Goal: Find specific fact: Find specific fact

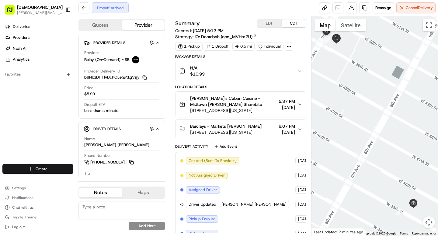
click at [287, 44] on icon at bounding box center [288, 46] width 5 height 5
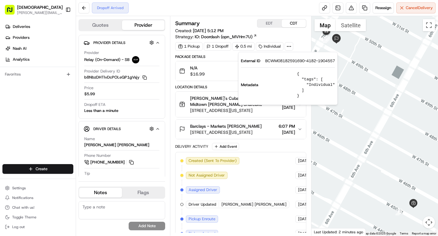
click at [285, 62] on span "BCWM08182591690-4182-1904557" at bounding box center [300, 60] width 70 height 5
copy span "BCWM08182591690"
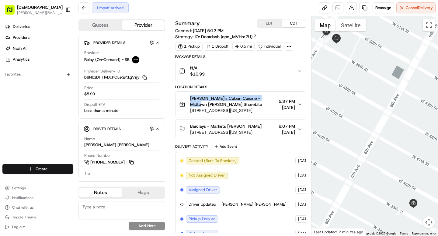
drag, startPoint x: 189, startPoint y: 97, endPoint x: 200, endPoint y: 103, distance: 12.6
click at [200, 103] on div "Sophie's Cuban Cuisine - Midtown West Denis Sharebite 21 W 45th St, New York, N…" at bounding box center [227, 104] width 97 height 18
copy span "Sophie's Cuban Cuisine - Midtown West"
drag, startPoint x: 228, startPoint y: 127, endPoint x: 261, endPoint y: 126, distance: 32.8
click at [261, 126] on div "Barclays - Markets Sarah O Sullivan" at bounding box center [225, 126] width 71 height 6
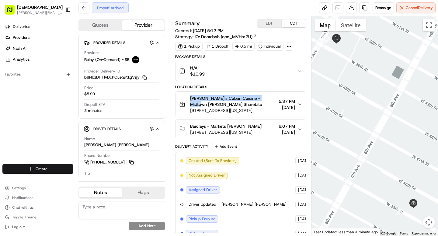
copy span "Sarah O Sullivan"
click at [68, 12] on button "Toggle Sidebar" at bounding box center [68, 10] width 10 height 10
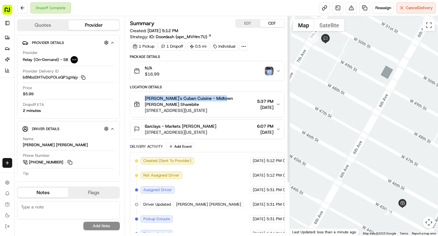
click at [269, 68] on img "button" at bounding box center [269, 71] width 9 height 9
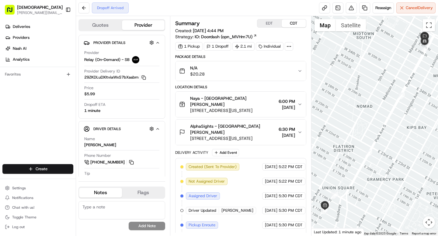
click at [281, 133] on span "[DATE]" at bounding box center [286, 136] width 16 height 6
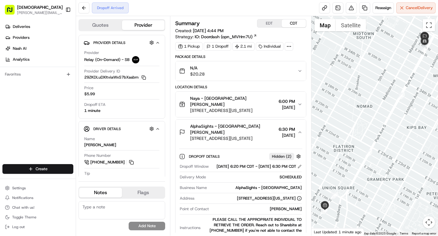
click at [281, 133] on span "[DATE]" at bounding box center [286, 136] width 16 height 6
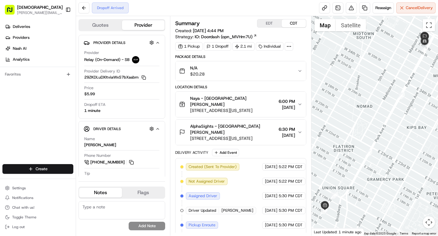
click at [290, 46] on icon at bounding box center [288, 46] width 5 height 5
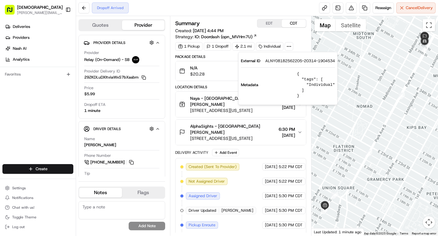
click at [284, 60] on span "ALNY08182562205-20314-1904534" at bounding box center [300, 60] width 70 height 5
copy span "ALNY08182562205"
click at [216, 86] on div "Location Details" at bounding box center [240, 87] width 131 height 5
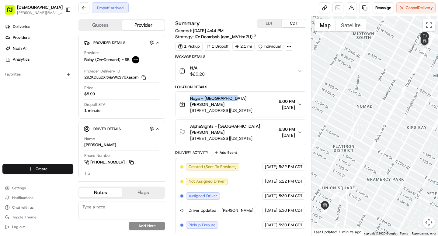
drag, startPoint x: 189, startPoint y: 98, endPoint x: 232, endPoint y: 100, distance: 42.3
click at [232, 100] on div "Naya - Union Square Denis Sharebite 83 University Pl, New York, NY 10003, USA" at bounding box center [227, 104] width 97 height 18
copy span "Naya - Union Square"
drag, startPoint x: 228, startPoint y: 120, endPoint x: 257, endPoint y: 120, distance: 28.9
click at [257, 123] on div "AlphaSights - NYC Haley Riabov" at bounding box center [233, 129] width 86 height 12
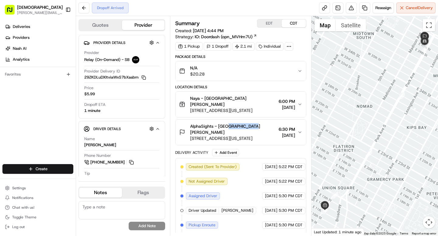
copy span "Haley Riabov"
click at [67, 11] on button "Toggle Sidebar" at bounding box center [68, 10] width 10 height 10
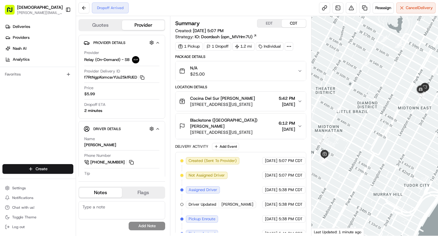
click at [240, 122] on span "Blackstone (US) James Haranzo" at bounding box center [233, 123] width 86 height 12
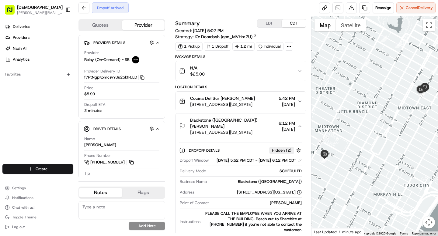
click at [240, 122] on span "Blackstone (US) James Haranzo" at bounding box center [233, 123] width 86 height 12
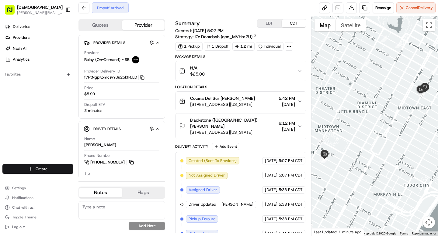
click at [291, 46] on circle at bounding box center [290, 46] width 1 height 1
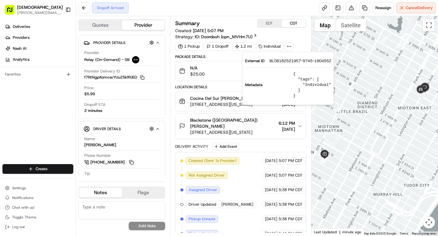
click at [281, 63] on span "BL08182521957-9745-1904552" at bounding box center [300, 60] width 62 height 5
copy span "BL08182521957"
click at [215, 106] on span "40 W 38th St, New York, NY 10018, USA" at bounding box center [222, 105] width 65 height 6
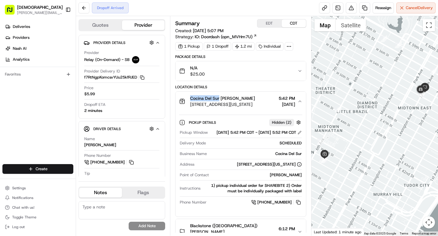
drag, startPoint x: 188, startPoint y: 99, endPoint x: 218, endPoint y: 99, distance: 29.8
click at [218, 99] on div "Cocina Del Sur Denis Sharebite 40 W 38th St, New York, NY 10018, USA" at bounding box center [217, 101] width 76 height 12
copy span "Cocina Del Sur"
click at [224, 106] on span "40 W 38th St, New York, NY 10018, USA" at bounding box center [222, 105] width 65 height 6
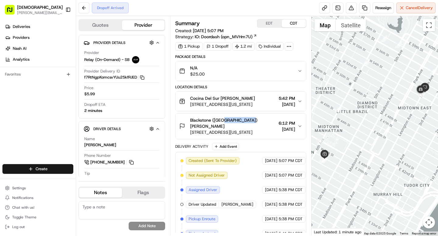
drag, startPoint x: 222, startPoint y: 121, endPoint x: 253, endPoint y: 120, distance: 30.7
click at [253, 120] on div "Blackstone (US) James Haranzo" at bounding box center [233, 123] width 86 height 12
copy span "James Haranzo"
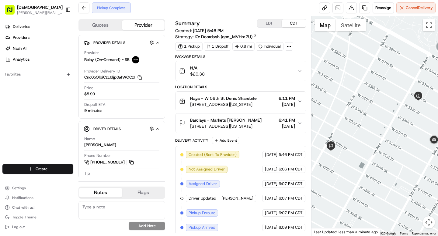
click at [288, 46] on icon at bounding box center [288, 46] width 5 height 5
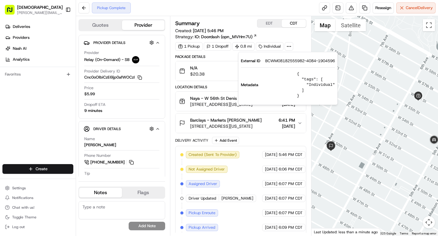
click at [280, 60] on span "BCWM08182555982-4084-1904596" at bounding box center [300, 60] width 70 height 5
copy span "BCWM08182555982"
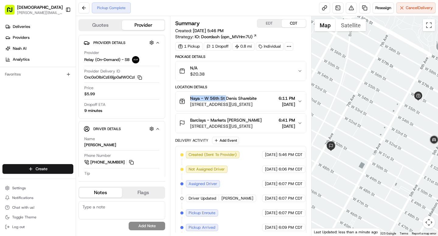
drag, startPoint x: 188, startPoint y: 97, endPoint x: 226, endPoint y: 98, distance: 38.0
click at [226, 98] on div "Naya - W [GEOGRAPHIC_DATA] Sharebite [STREET_ADDRESS][US_STATE]" at bounding box center [217, 101] width 77 height 12
copy span "Naya - W [GEOGRAPHIC_DATA]"
drag, startPoint x: 228, startPoint y: 120, endPoint x: 258, endPoint y: 120, distance: 30.4
click at [258, 120] on div "Barclays - Markets [PERSON_NAME]" at bounding box center [225, 120] width 71 height 6
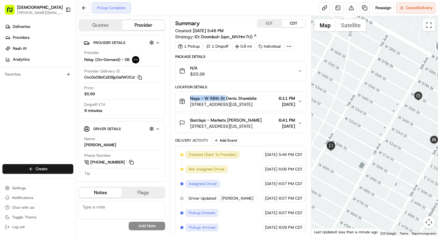
copy span "[PERSON_NAME]"
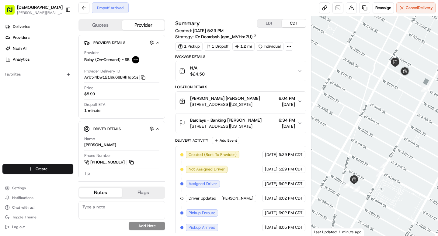
click at [291, 48] on icon at bounding box center [288, 46] width 5 height 5
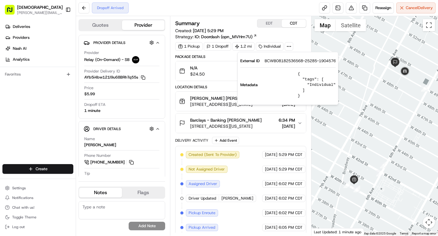
click at [285, 60] on span "BCWB08182536568-25285-1904576" at bounding box center [299, 60] width 71 height 5
copy span "BCWB08182536568"
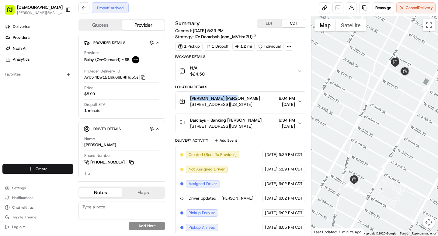
drag, startPoint x: 186, startPoint y: 98, endPoint x: 228, endPoint y: 98, distance: 41.9
click at [228, 98] on div "Glaze - Bryant Park Denis Sharebite 119 W 40th St, New York, NY 10018, USA" at bounding box center [219, 101] width 81 height 12
copy span "Glaze - Bryant Park"
drag, startPoint x: 228, startPoint y: 120, endPoint x: 262, endPoint y: 120, distance: 33.7
click at [261, 120] on div "Barclays - Banking Samuel T Garber" at bounding box center [225, 120] width 71 height 6
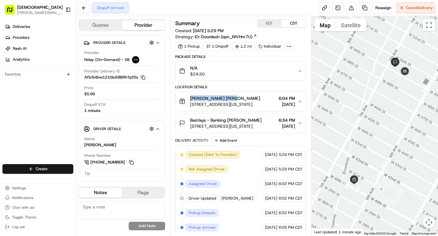
copy span "Samuel T Garber"
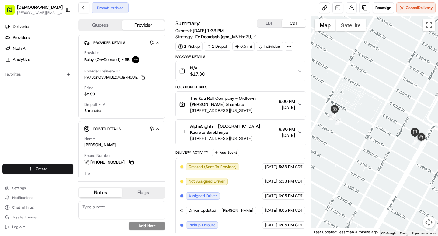
click at [286, 46] on div at bounding box center [288, 46] width 9 height 9
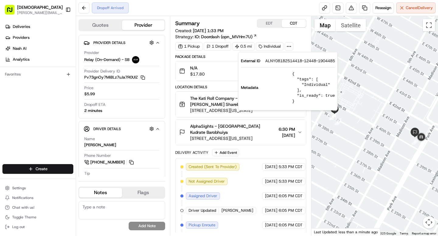
click at [282, 60] on span "ALNY08182514418-12448-1904485" at bounding box center [300, 60] width 70 height 5
copy span "ALNY08182514418"
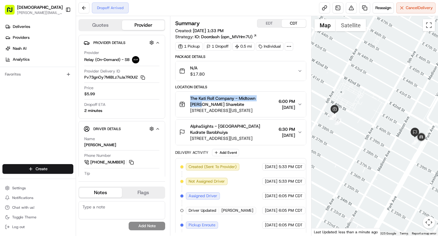
drag, startPoint x: 191, startPoint y: 98, endPoint x: 201, endPoint y: 106, distance: 12.6
click at [201, 106] on span "The Kati Roll Company - Midtown West Denis Sharebite" at bounding box center [233, 101] width 86 height 12
copy span "The Kati Roll Company - Midtown West"
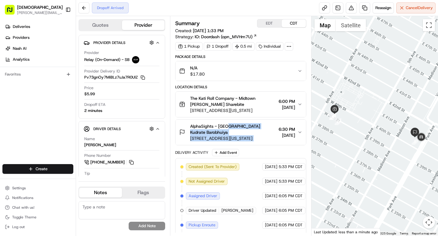
drag, startPoint x: 228, startPoint y: 126, endPoint x: 269, endPoint y: 128, distance: 41.4
click at [269, 128] on div "AlphaSights - NYC Kudrate Barobhuiya 100 Park Ave, New York, NY 10017, USA 6:30…" at bounding box center [238, 132] width 118 height 18
click at [267, 128] on div "AlphaSights - NYC Kudrate Barobhuiya 100 Park Ave, New York, NY 10017, USA 6:30…" at bounding box center [238, 132] width 118 height 18
drag, startPoint x: 228, startPoint y: 126, endPoint x: 268, endPoint y: 127, distance: 40.4
click at [268, 127] on div "AlphaSights - NYC Kudrate Barobhuiya 100 Park Ave, New York, NY 10017, USA 6:30…" at bounding box center [238, 132] width 118 height 18
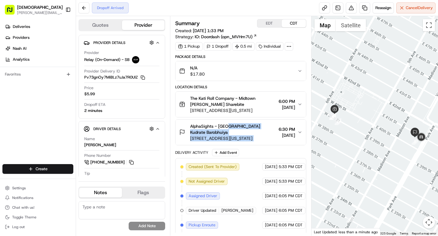
click at [268, 127] on div "AlphaSights - NYC Kudrate Barobhuiya 100 Park Ave, New York, NY 10017, USA 6:30…" at bounding box center [238, 132] width 118 height 18
drag, startPoint x: 228, startPoint y: 126, endPoint x: 265, endPoint y: 128, distance: 37.4
click at [265, 128] on span "AlphaSights - NYC Kudrate Barobhuiya" at bounding box center [233, 129] width 86 height 12
copy span "Kudrate Barobhuiya"
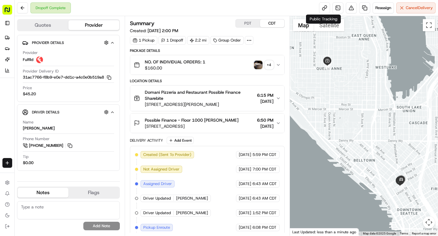
click at [265, 65] on div "+ 4" at bounding box center [269, 65] width 9 height 9
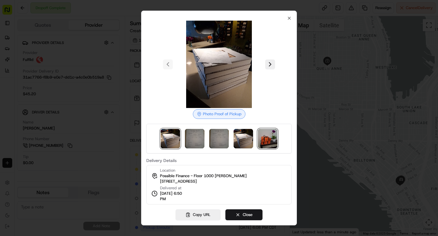
click at [267, 142] on img at bounding box center [267, 138] width 19 height 19
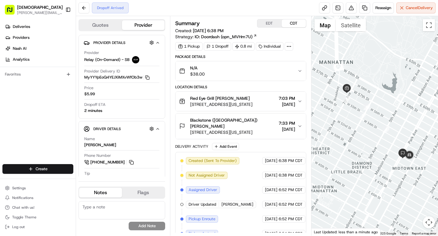
click at [291, 48] on icon at bounding box center [288, 46] width 5 height 5
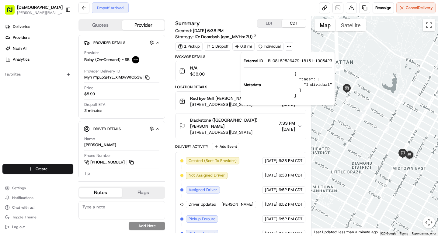
click at [286, 60] on span "BL08182526479-18151-1905423" at bounding box center [300, 60] width 64 height 5
copy span "BL08182526479"
click at [224, 107] on span "[STREET_ADDRESS][US_STATE]" at bounding box center [221, 105] width 62 height 6
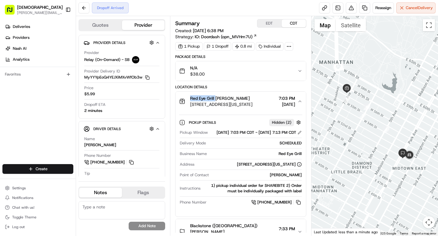
drag, startPoint x: 189, startPoint y: 98, endPoint x: 216, endPoint y: 98, distance: 27.0
click at [216, 98] on div "Red Eye Grill [PERSON_NAME] [STREET_ADDRESS][US_STATE]" at bounding box center [215, 101] width 73 height 12
copy span "Red Eye Grill"
click at [228, 104] on span "[STREET_ADDRESS][US_STATE]" at bounding box center [221, 105] width 62 height 6
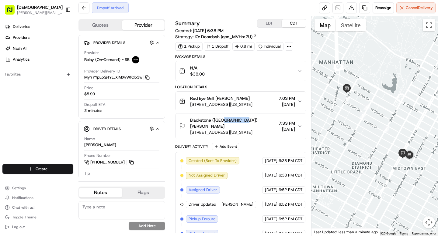
drag, startPoint x: 223, startPoint y: 120, endPoint x: 249, endPoint y: 122, distance: 26.2
click at [249, 122] on div "Blackstone ([GEOGRAPHIC_DATA]) [PERSON_NAME]" at bounding box center [233, 123] width 86 height 12
copy span "[PERSON_NAME]"
click at [69, 9] on button "Toggle Sidebar" at bounding box center [68, 10] width 10 height 10
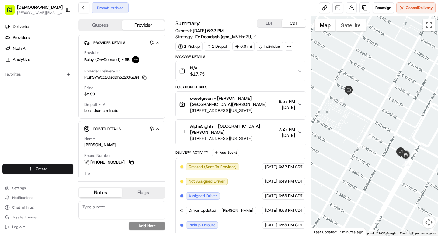
click at [291, 46] on circle at bounding box center [290, 46] width 1 height 1
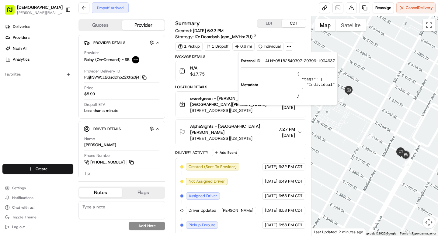
click at [278, 60] on span "ALNY08182540397-29396-1904637" at bounding box center [300, 60] width 70 height 5
copy span "ALNY08182540397"
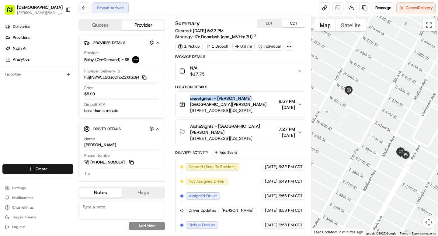
drag, startPoint x: 189, startPoint y: 98, endPoint x: 241, endPoint y: 100, distance: 51.7
click at [241, 100] on div "sweetgreen - [PERSON_NAME][GEOGRAPHIC_DATA][PERSON_NAME] [STREET_ADDRESS][US_ST…" at bounding box center [227, 104] width 97 height 18
copy span "sweetgreen - [GEOGRAPHIC_DATA]"
drag, startPoint x: 228, startPoint y: 126, endPoint x: 242, endPoint y: 126, distance: 14.3
click at [242, 126] on span "AlphaSights - [GEOGRAPHIC_DATA] [PERSON_NAME]" at bounding box center [233, 129] width 86 height 12
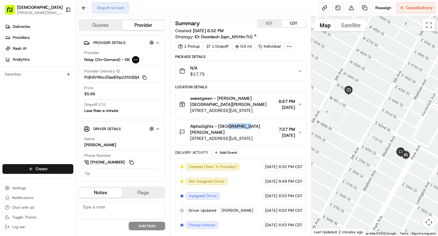
copy span "[PERSON_NAME]"
